Goal: Information Seeking & Learning: Learn about a topic

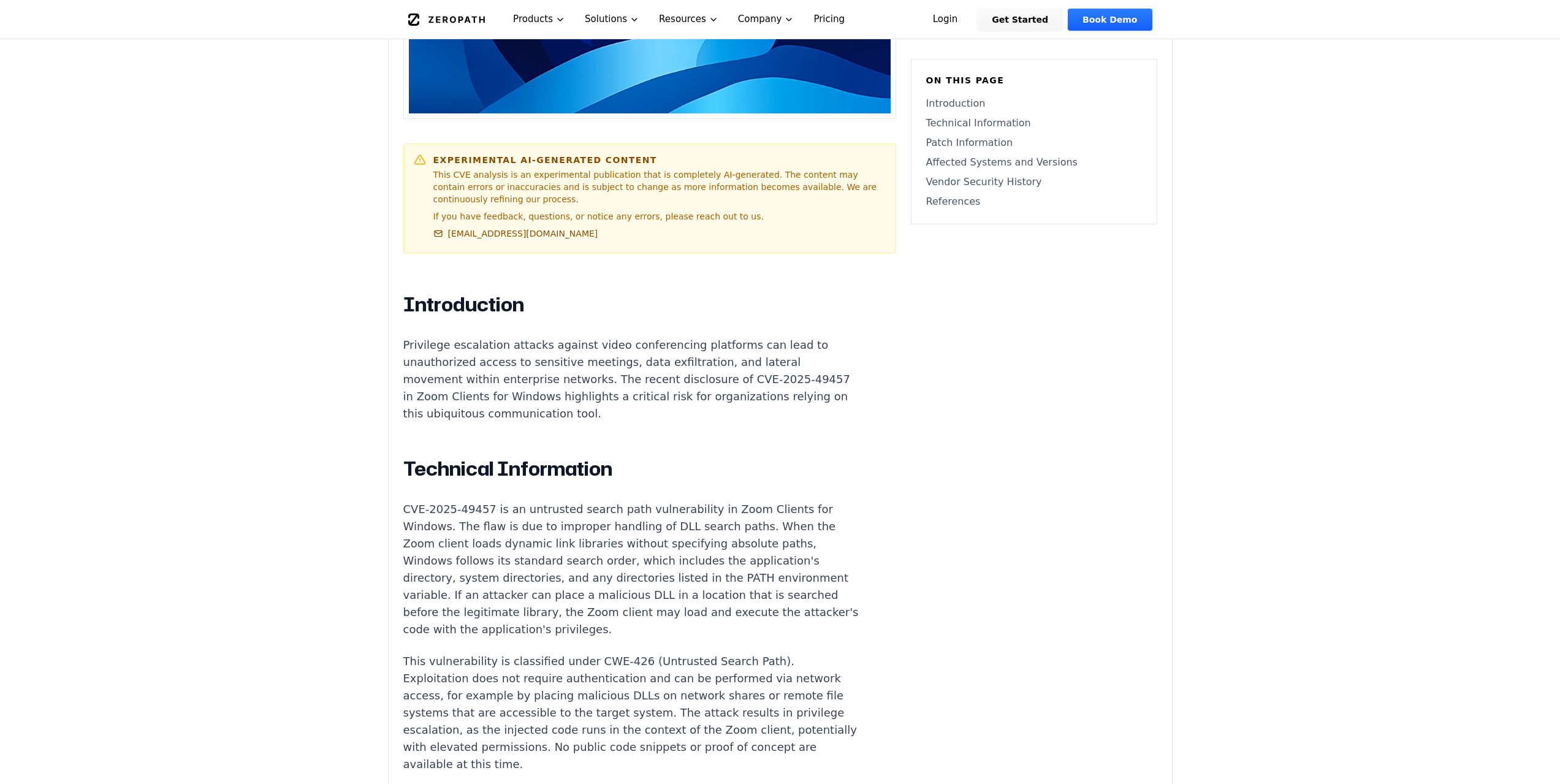
scroll to position [796, 0]
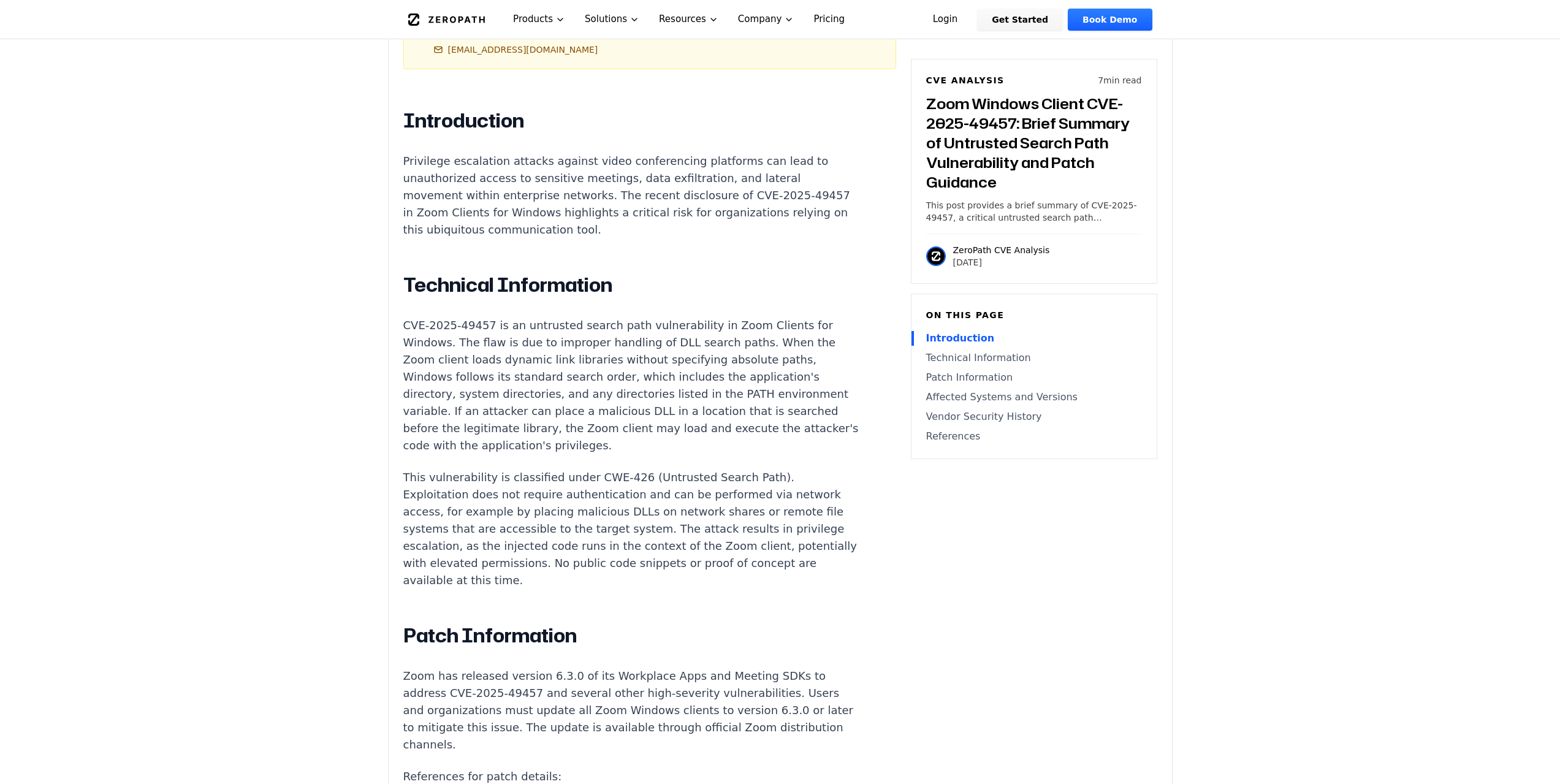
click at [621, 317] on p "CVE-2025-49457 is an untrusted search path vulnerability in Zoom Clients for Wi…" at bounding box center [631, 386] width 456 height 137
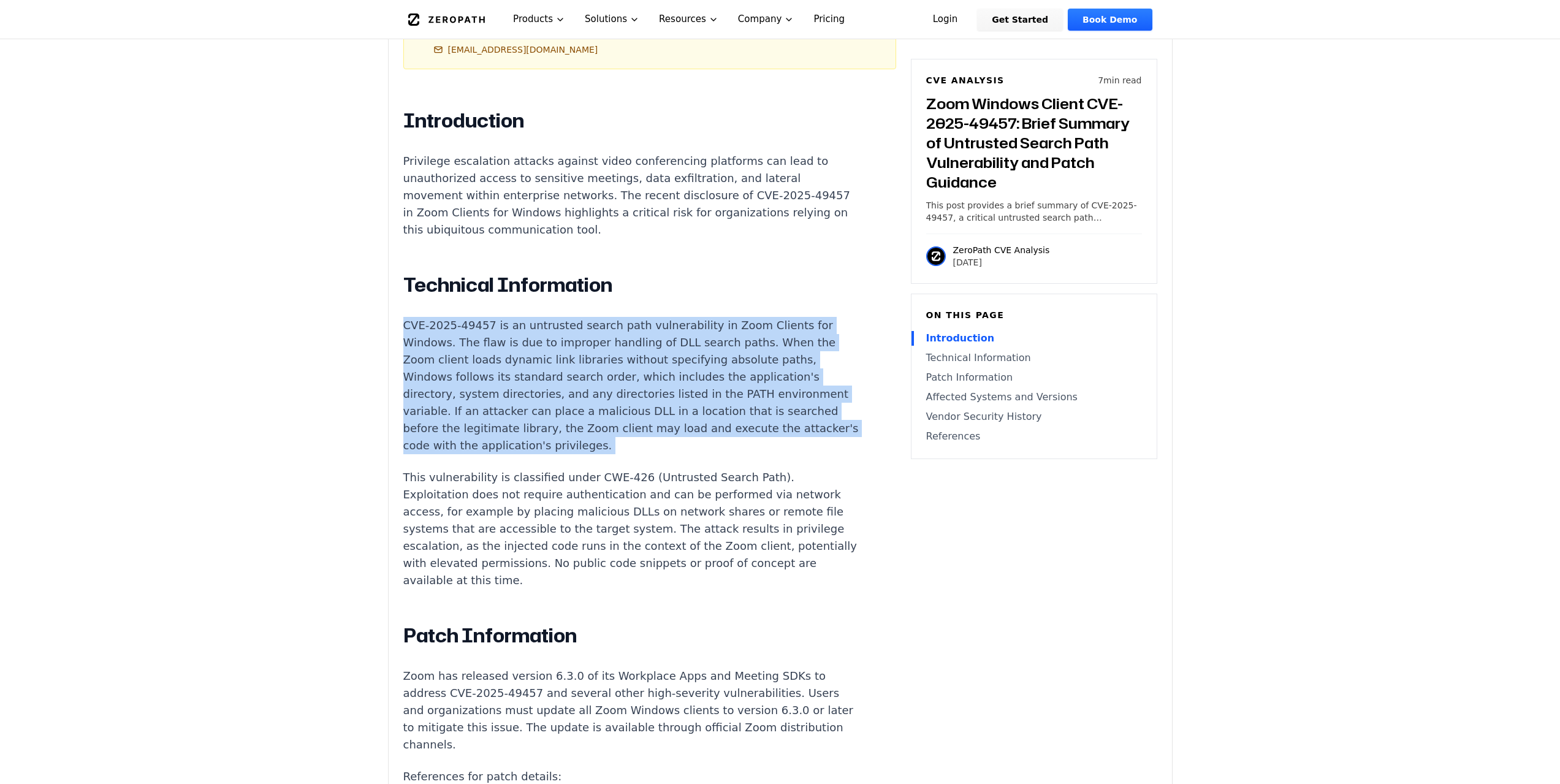
click at [621, 317] on p "CVE-2025-49457 is an untrusted search path vulnerability in Zoom Clients for Wi…" at bounding box center [631, 386] width 456 height 137
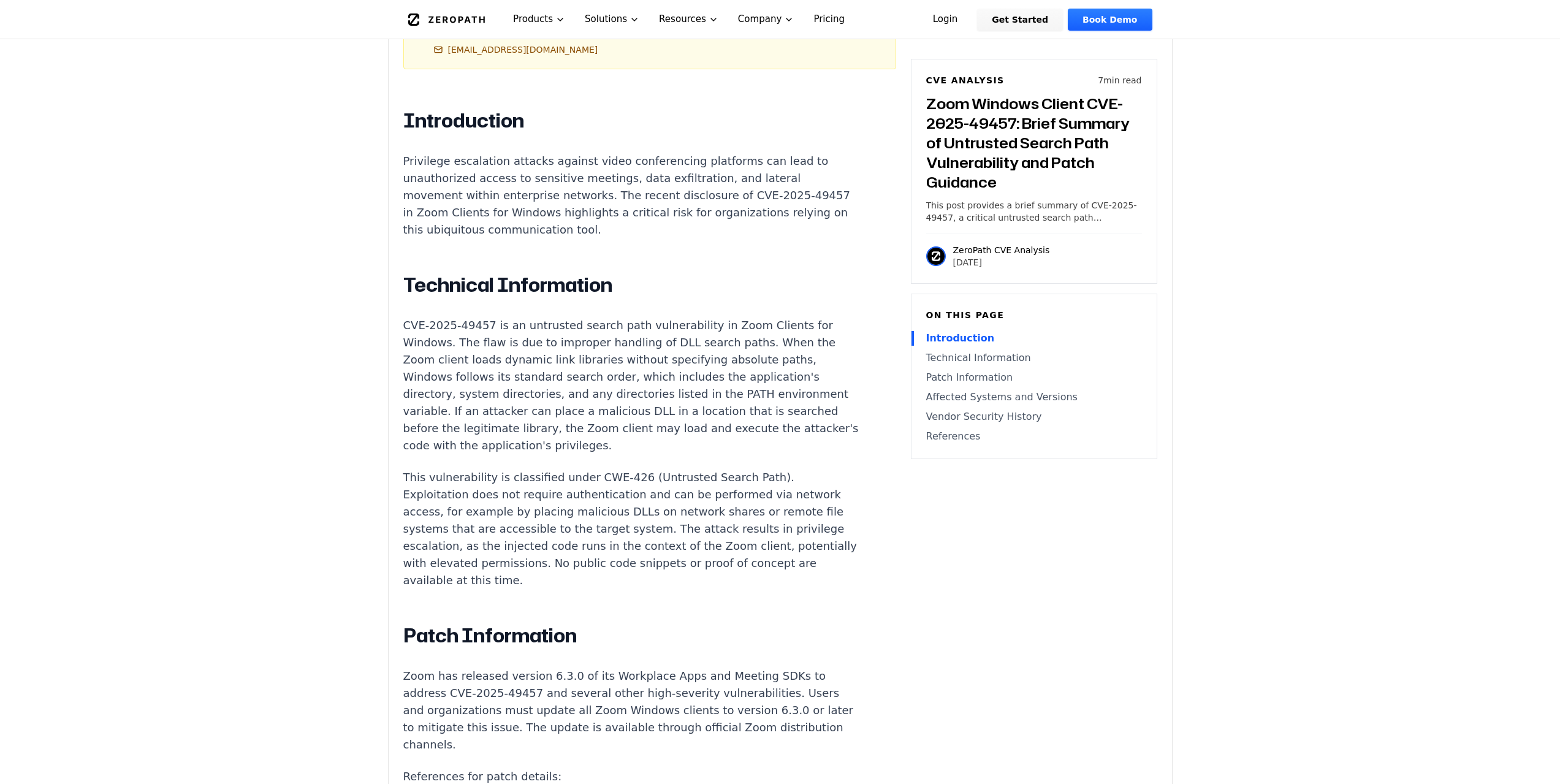
click at [402, 326] on div "Experimental AI-Generated Content This CVE analysis is an experimental publicat…" at bounding box center [780, 643] width 784 height 2026
click at [401, 325] on div "Experimental AI-Generated Content This CVE analysis is an experimental publicat…" at bounding box center [780, 643] width 784 height 2026
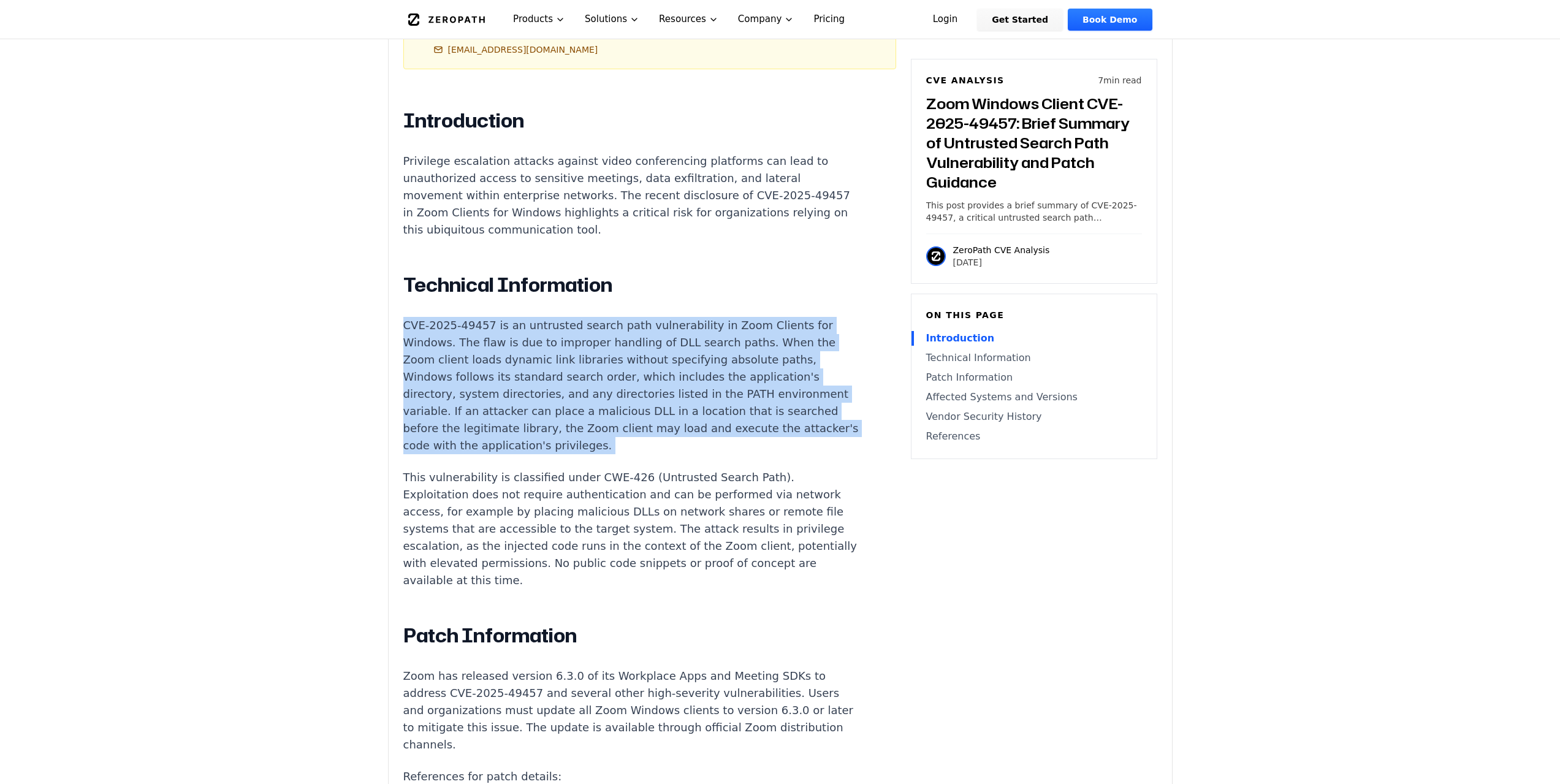
click at [401, 325] on div "Experimental AI-Generated Content This CVE analysis is an experimental publicat…" at bounding box center [780, 643] width 784 height 2026
click at [531, 344] on p "CVE-2025-49457 is an untrusted search path vulnerability in Zoom Clients for Wi…" at bounding box center [631, 386] width 456 height 137
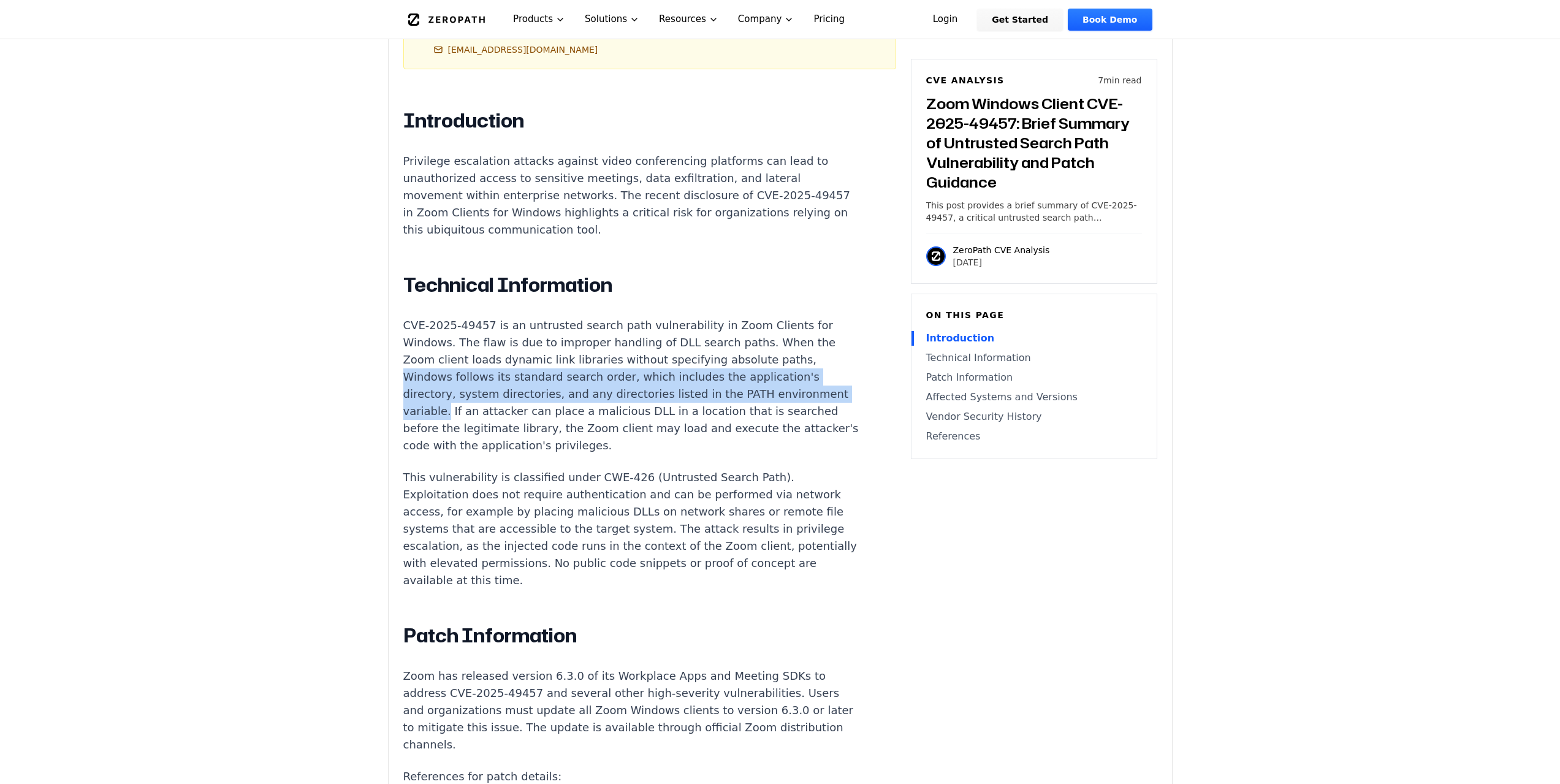
drag, startPoint x: 405, startPoint y: 342, endPoint x: 509, endPoint y: 383, distance: 111.8
click at [509, 383] on p "CVE-2025-49457 is an untrusted search path vulnerability in Zoom Clients for Wi…" at bounding box center [631, 386] width 456 height 137
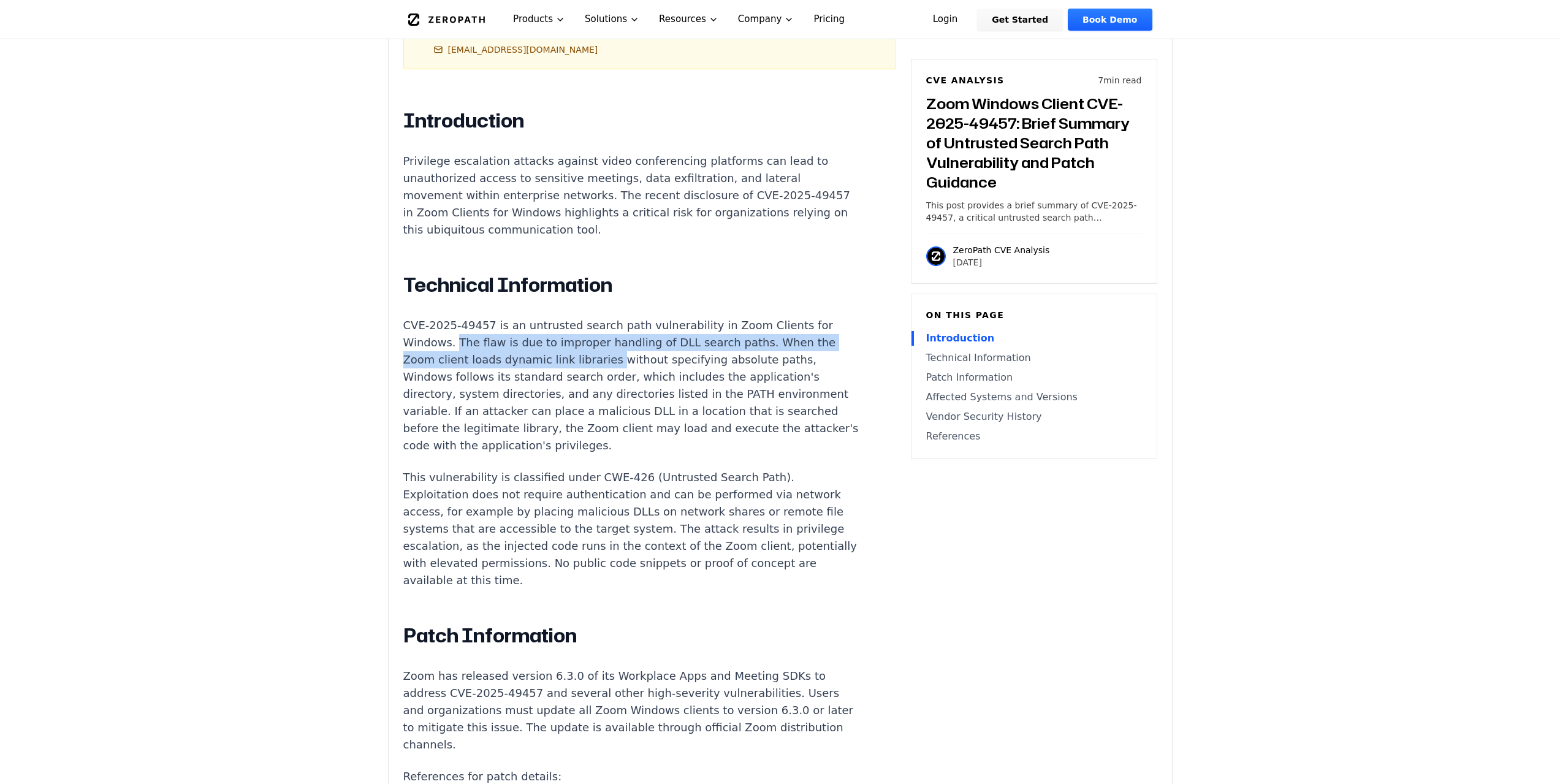
drag, startPoint x: 452, startPoint y: 305, endPoint x: 600, endPoint y: 335, distance: 151.0
click at [600, 335] on p "CVE-2025-49457 is an untrusted search path vulnerability in Zoom Clients for Wi…" at bounding box center [631, 386] width 456 height 137
click at [614, 385] on p "CVE-2025-49457 is an untrusted search path vulnerability in Zoom Clients for Wi…" at bounding box center [631, 386] width 456 height 137
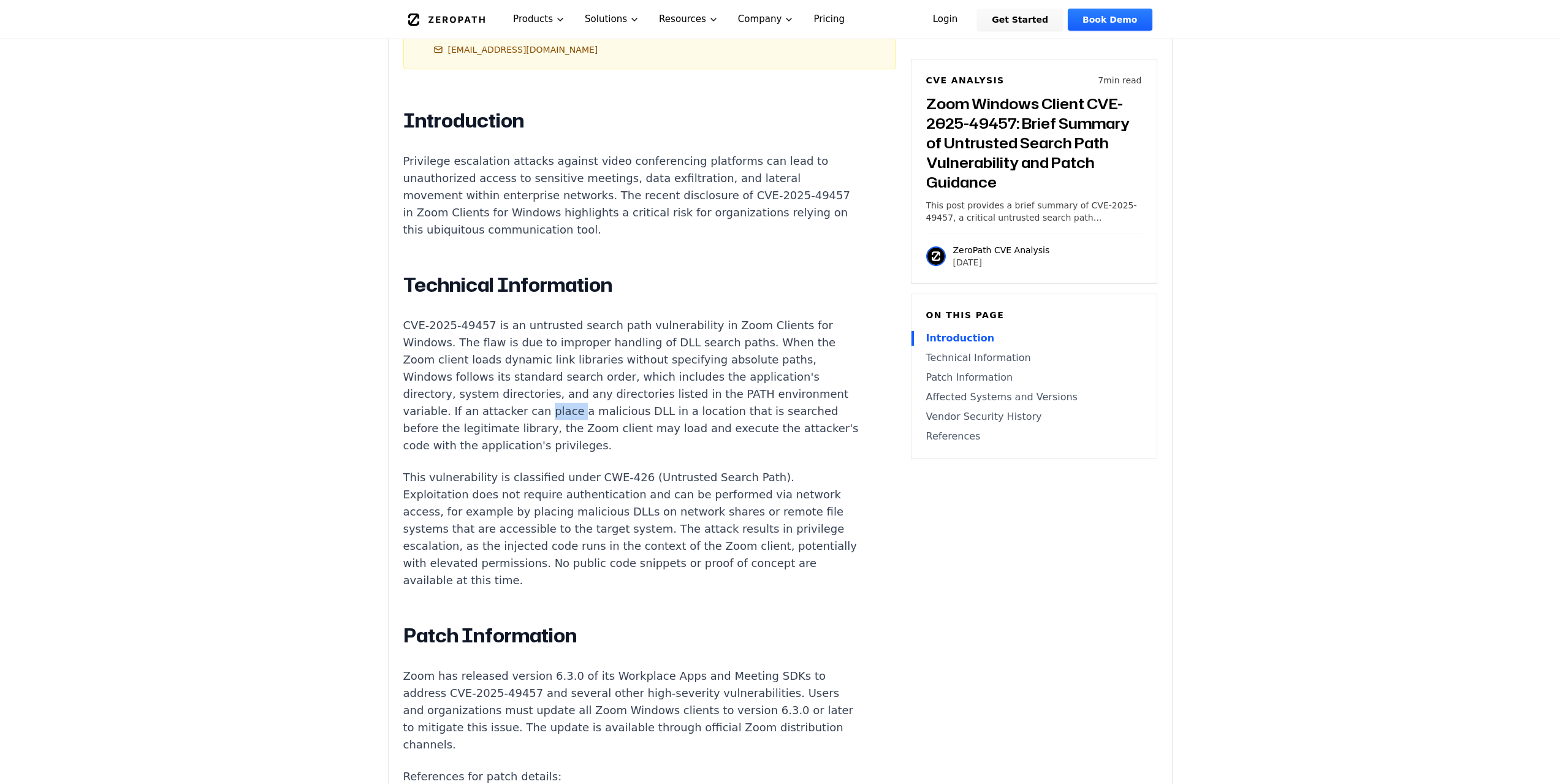
click at [614, 385] on p "CVE-2025-49457 is an untrusted search path vulnerability in Zoom Clients for Wi…" at bounding box center [631, 386] width 456 height 137
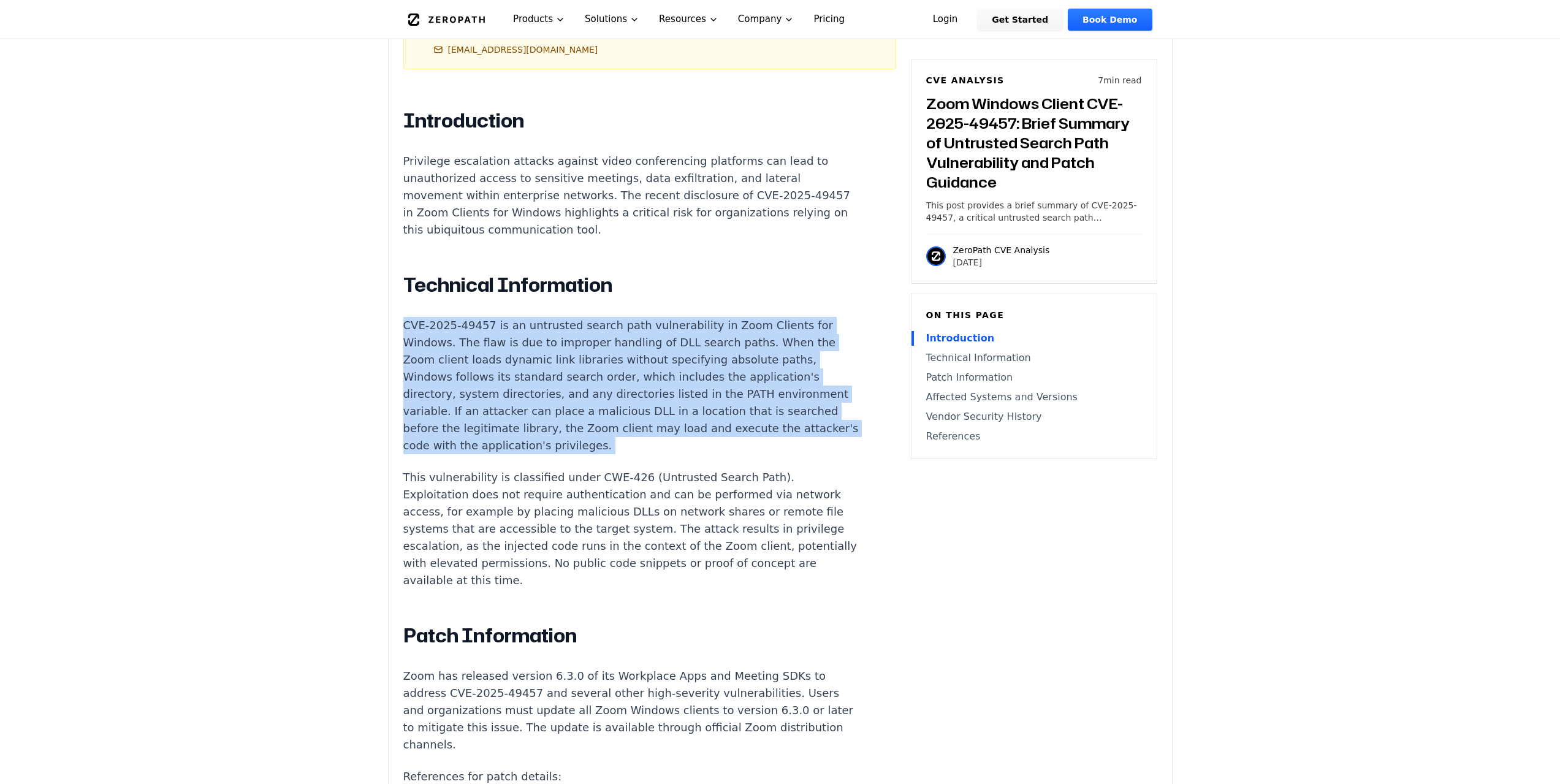
click at [614, 385] on p "CVE-2025-49457 is an untrusted search path vulnerability in Zoom Clients for Wi…" at bounding box center [631, 386] width 456 height 137
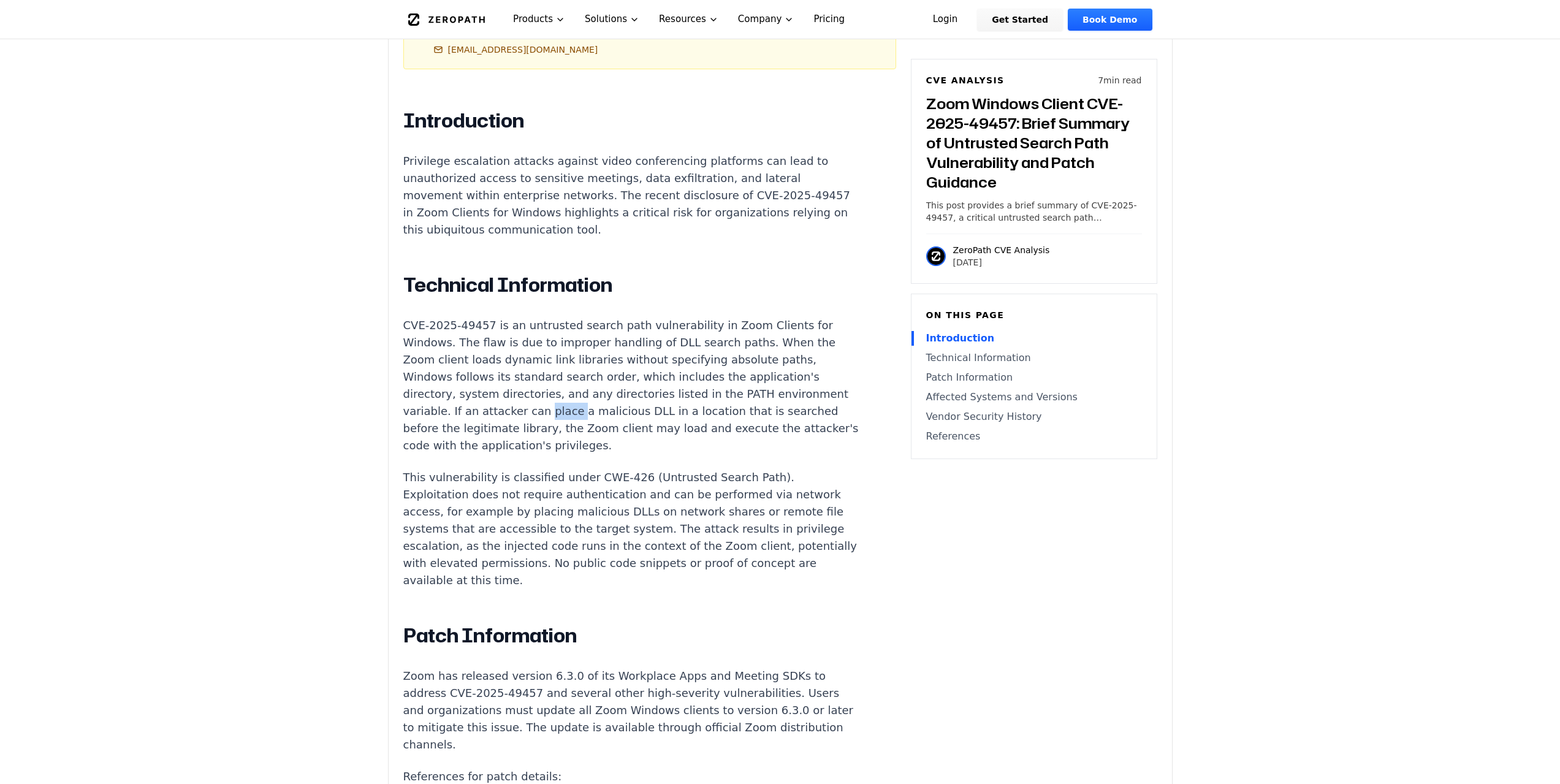
click at [614, 385] on p "CVE-2025-49457 is an untrusted search path vulnerability in Zoom Clients for Wi…" at bounding box center [631, 386] width 456 height 137
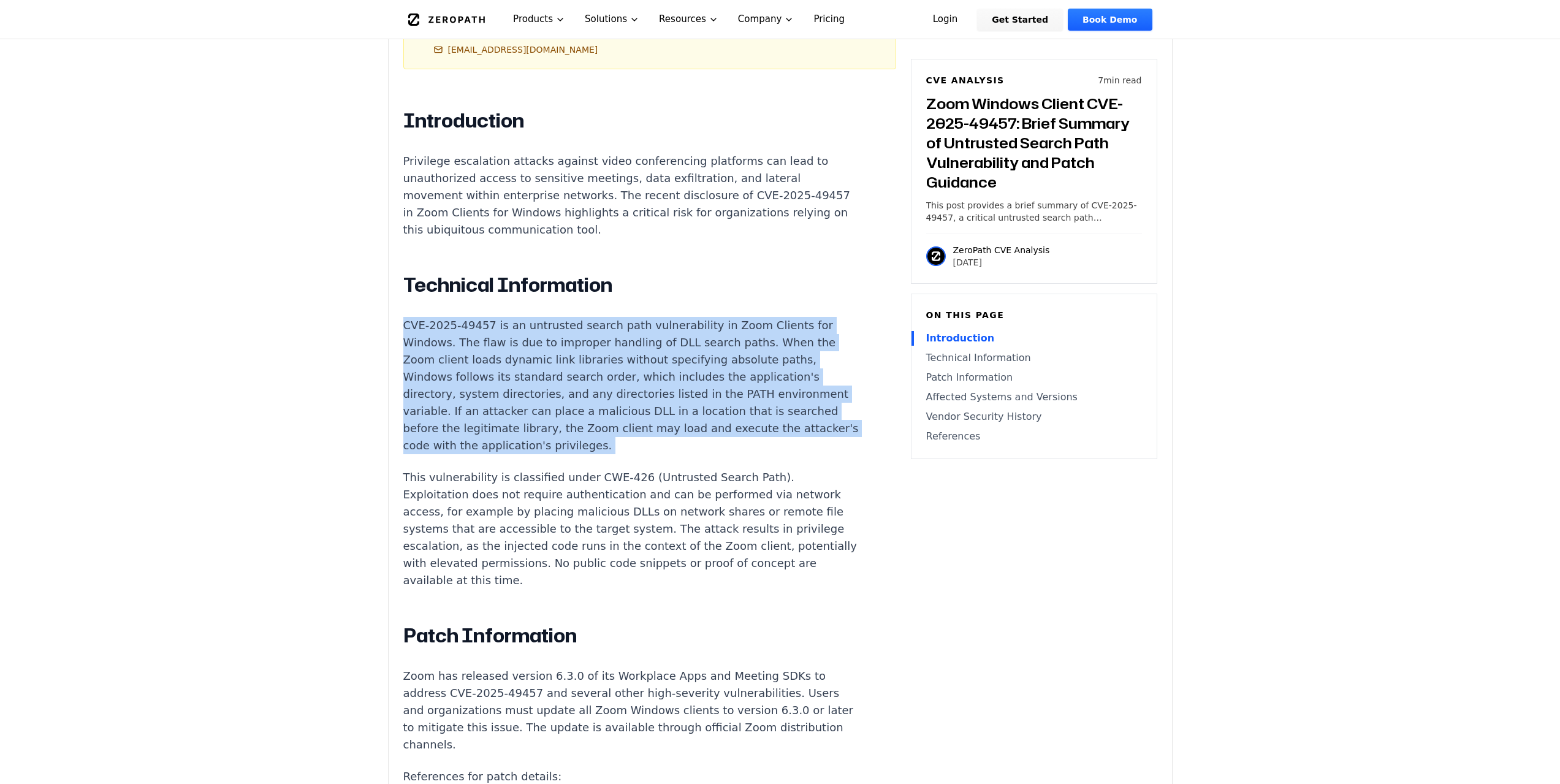
click at [614, 385] on p "CVE-2025-49457 is an untrusted search path vulnerability in Zoom Clients for Wi…" at bounding box center [631, 386] width 456 height 137
click at [603, 379] on p "CVE-2025-49457 is an untrusted search path vulnerability in Zoom Clients for Wi…" at bounding box center [631, 386] width 456 height 137
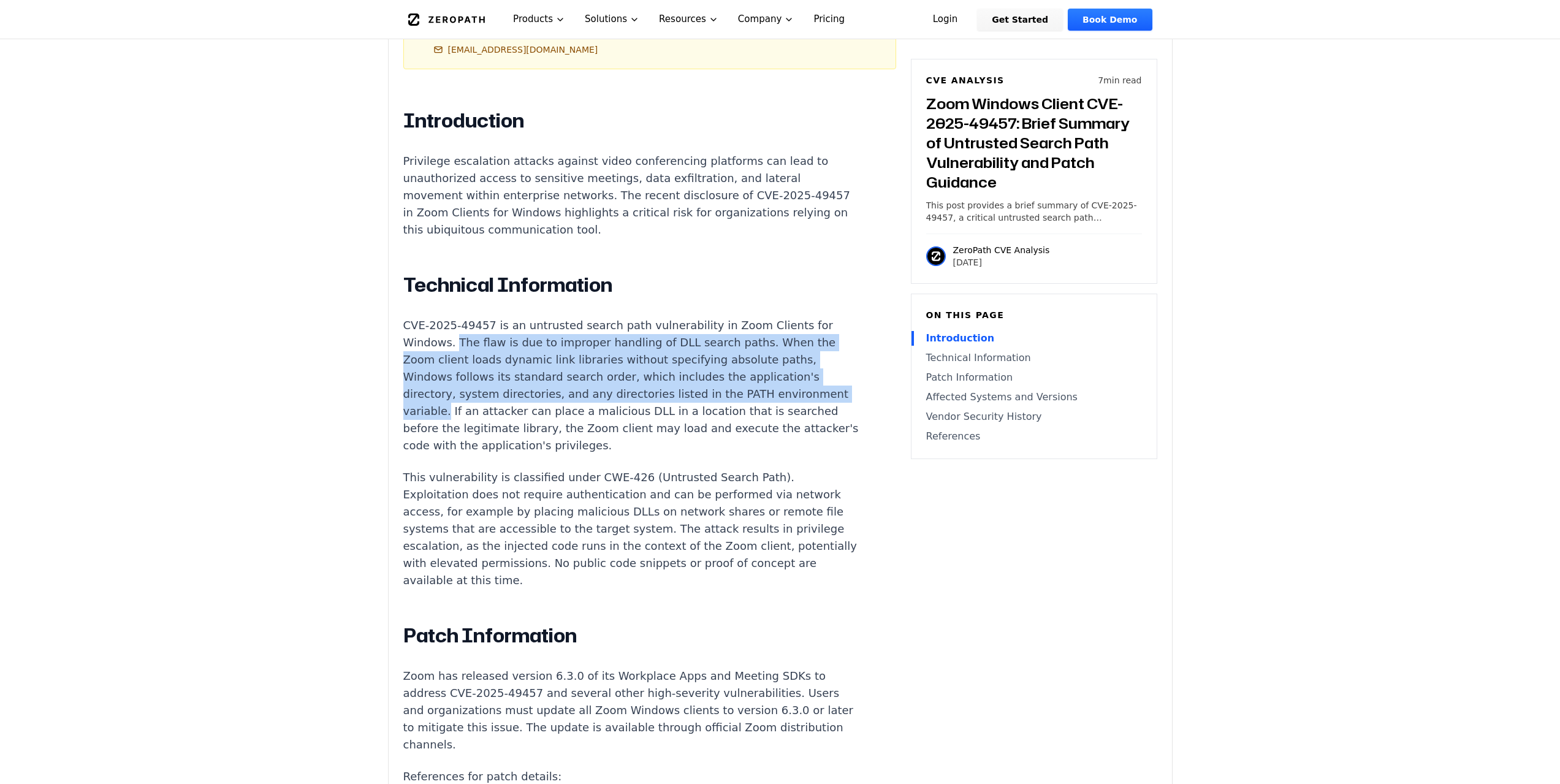
drag, startPoint x: 452, startPoint y: 312, endPoint x: 508, endPoint y: 374, distance: 83.5
click at [508, 374] on p "CVE-2025-49457 is an untrusted search path vulnerability in Zoom Clients for Wi…" at bounding box center [631, 386] width 456 height 137
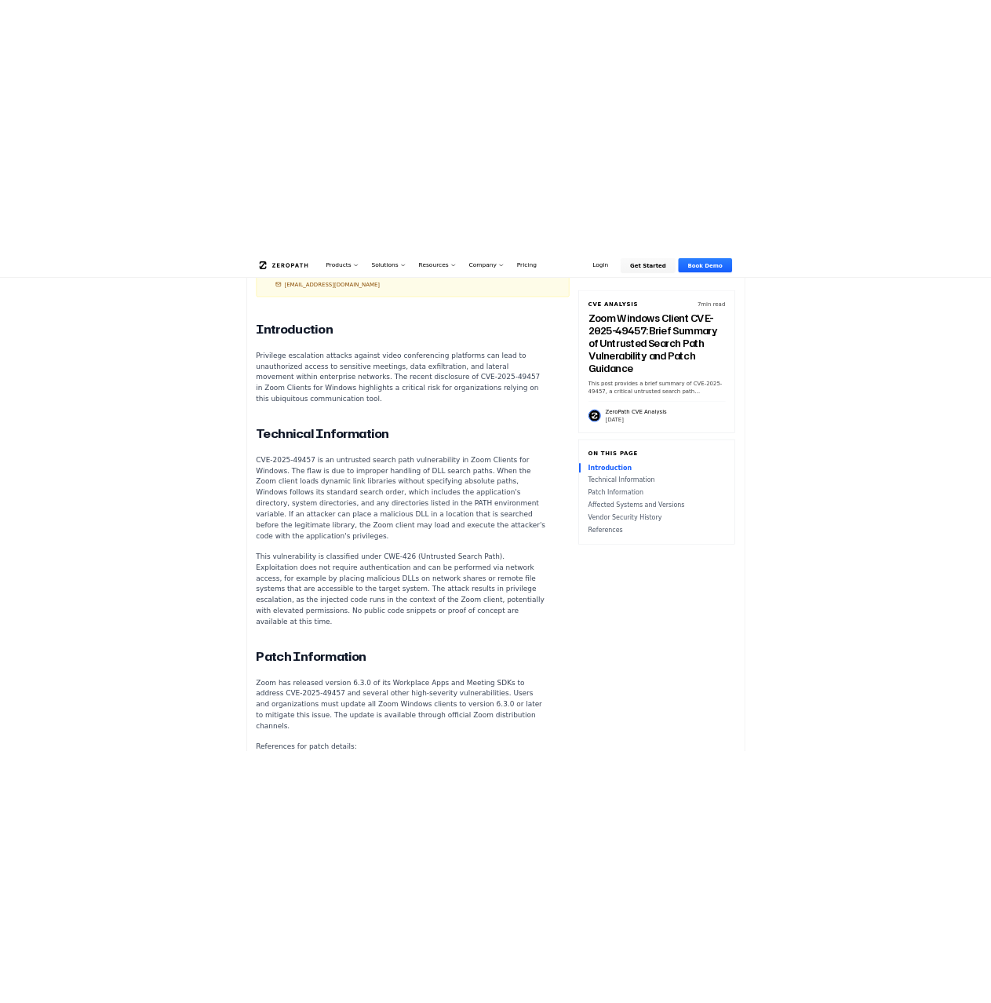
scroll to position [863, 0]
